Goal: Information Seeking & Learning: Understand process/instructions

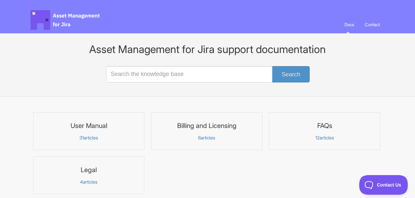
click at [121, 73] on input "Search the knowledge base" at bounding box center [207, 74] width 203 height 16
type input "alert"
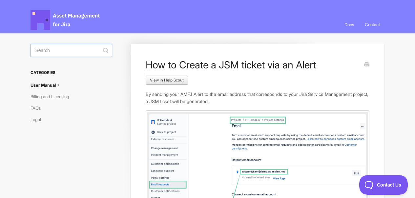
click at [74, 52] on input "Search" at bounding box center [71, 50] width 82 height 13
type input "field sync"
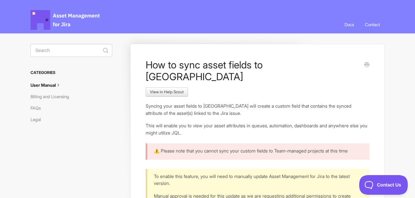
scroll to position [10, 0]
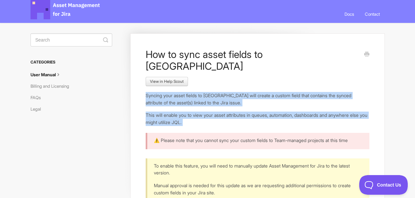
drag, startPoint x: 147, startPoint y: 85, endPoint x: 220, endPoint y: 114, distance: 78.7
copy article "Syncing your asset fields to Jira will create a custom field that contains the …"
click at [188, 93] on p "Syncing your asset fields to Jira will create a custom field that contains the …" at bounding box center [257, 99] width 223 height 14
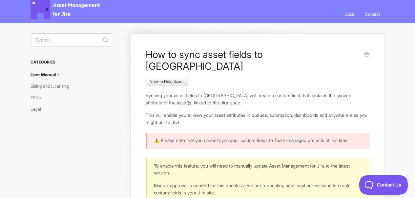
scroll to position [18, 0]
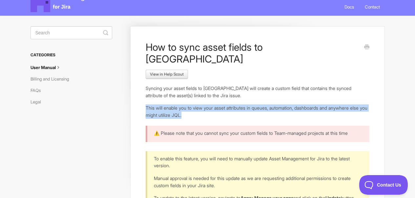
drag, startPoint x: 147, startPoint y: 95, endPoint x: 203, endPoint y: 102, distance: 56.8
click at [203, 105] on p "This will enable you to view your asset attributes in queues, automation, dashb…" at bounding box center [257, 112] width 223 height 14
copy p "This will enable you to view your asset attributes in queues, automation, dashb…"
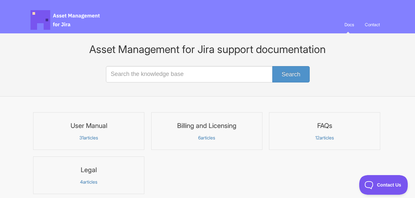
click at [184, 75] on input "Search the knowledge base" at bounding box center [207, 74] width 203 height 16
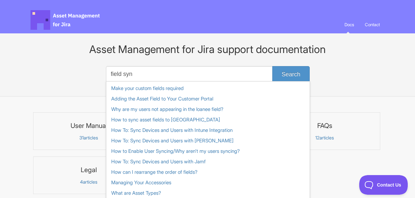
type input "field sync"
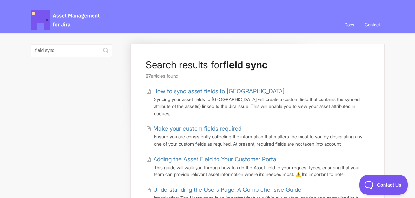
click at [203, 91] on link "How to sync asset fields to [GEOGRAPHIC_DATA]" at bounding box center [215, 91] width 139 height 9
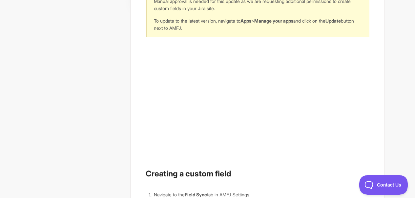
scroll to position [174, 0]
